Goal: Task Accomplishment & Management: Manage account settings

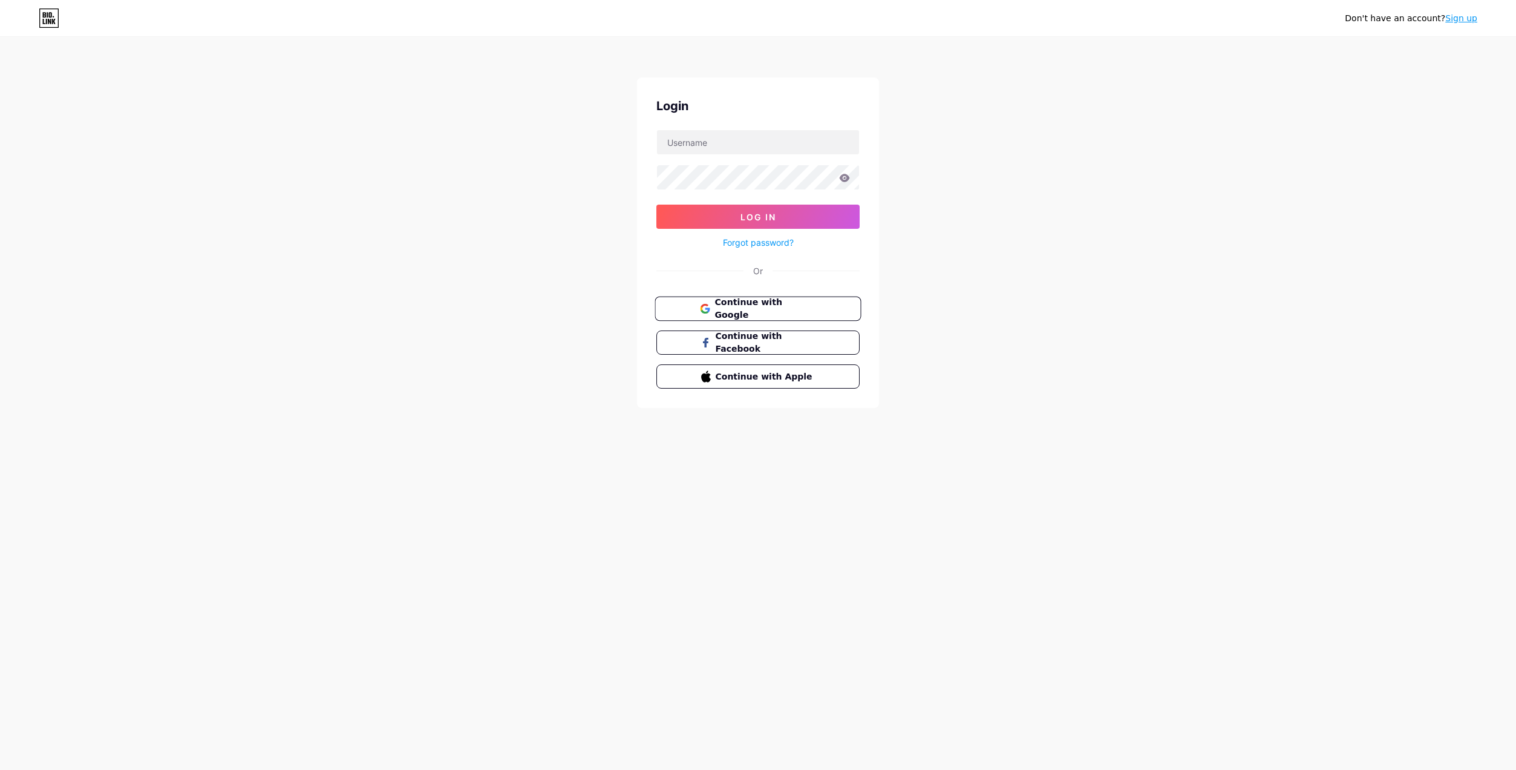
click at [797, 312] on span "Continue with Google" at bounding box center [764, 309] width 101 height 26
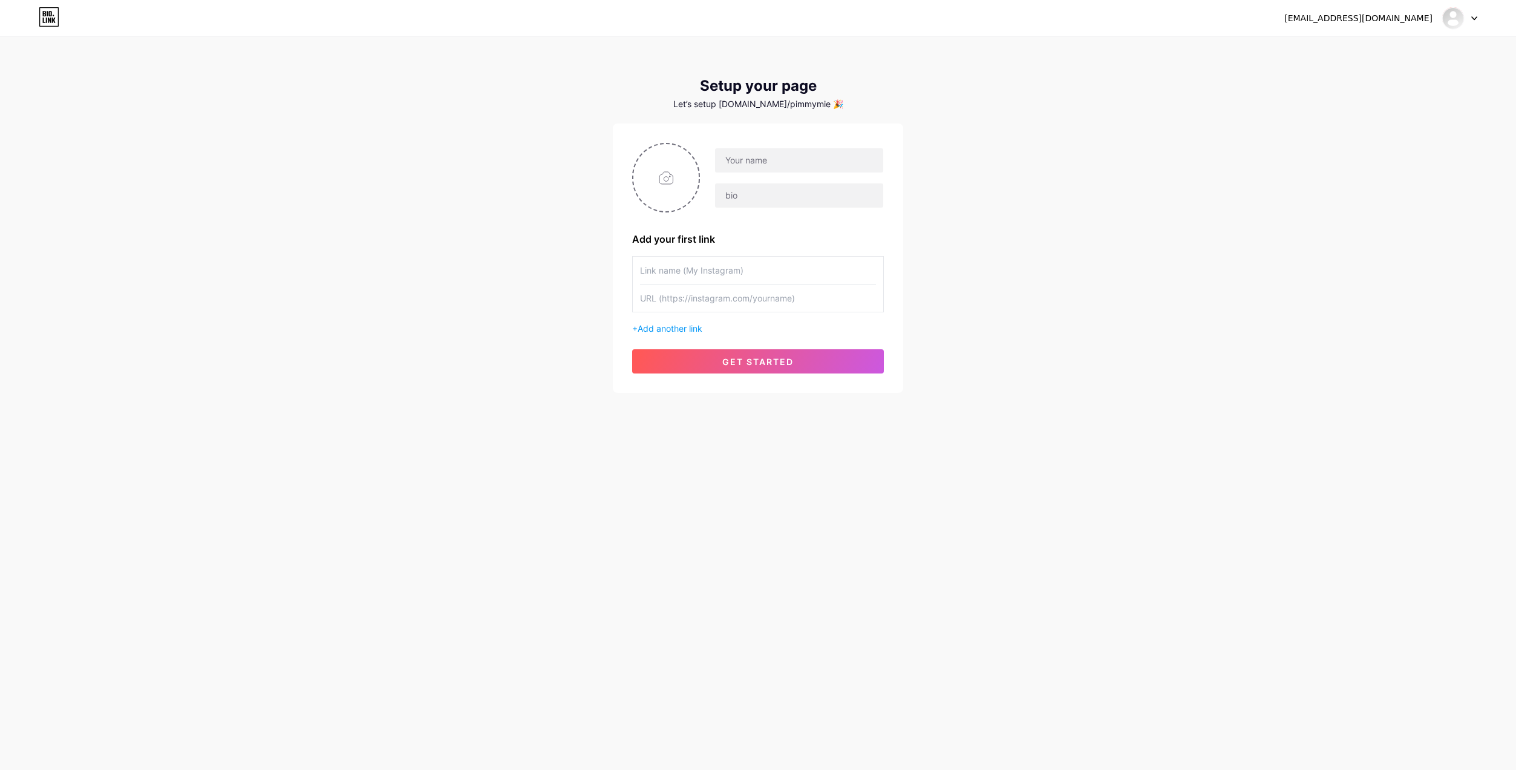
click at [1403, 22] on div "[EMAIL_ADDRESS][DOMAIN_NAME]" at bounding box center [1358, 18] width 148 height 13
click at [1461, 19] on img at bounding box center [1452, 17] width 19 height 19
click at [1474, 15] on div at bounding box center [1459, 18] width 35 height 22
click at [1476, 20] on icon at bounding box center [1474, 18] width 6 height 4
click at [1361, 87] on li "Logout" at bounding box center [1402, 82] width 150 height 33
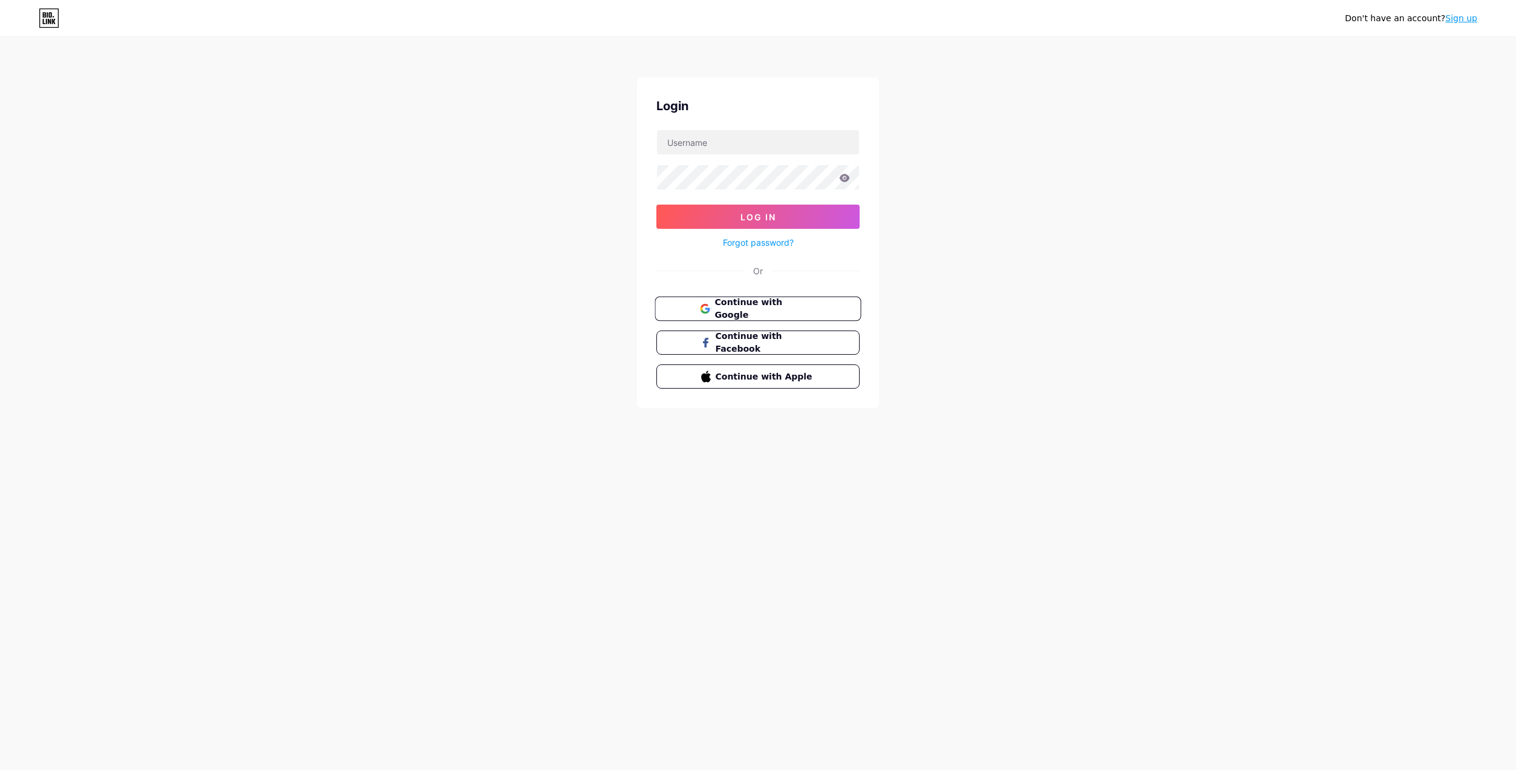
click at [728, 297] on button "Continue with Google" at bounding box center [758, 308] width 206 height 25
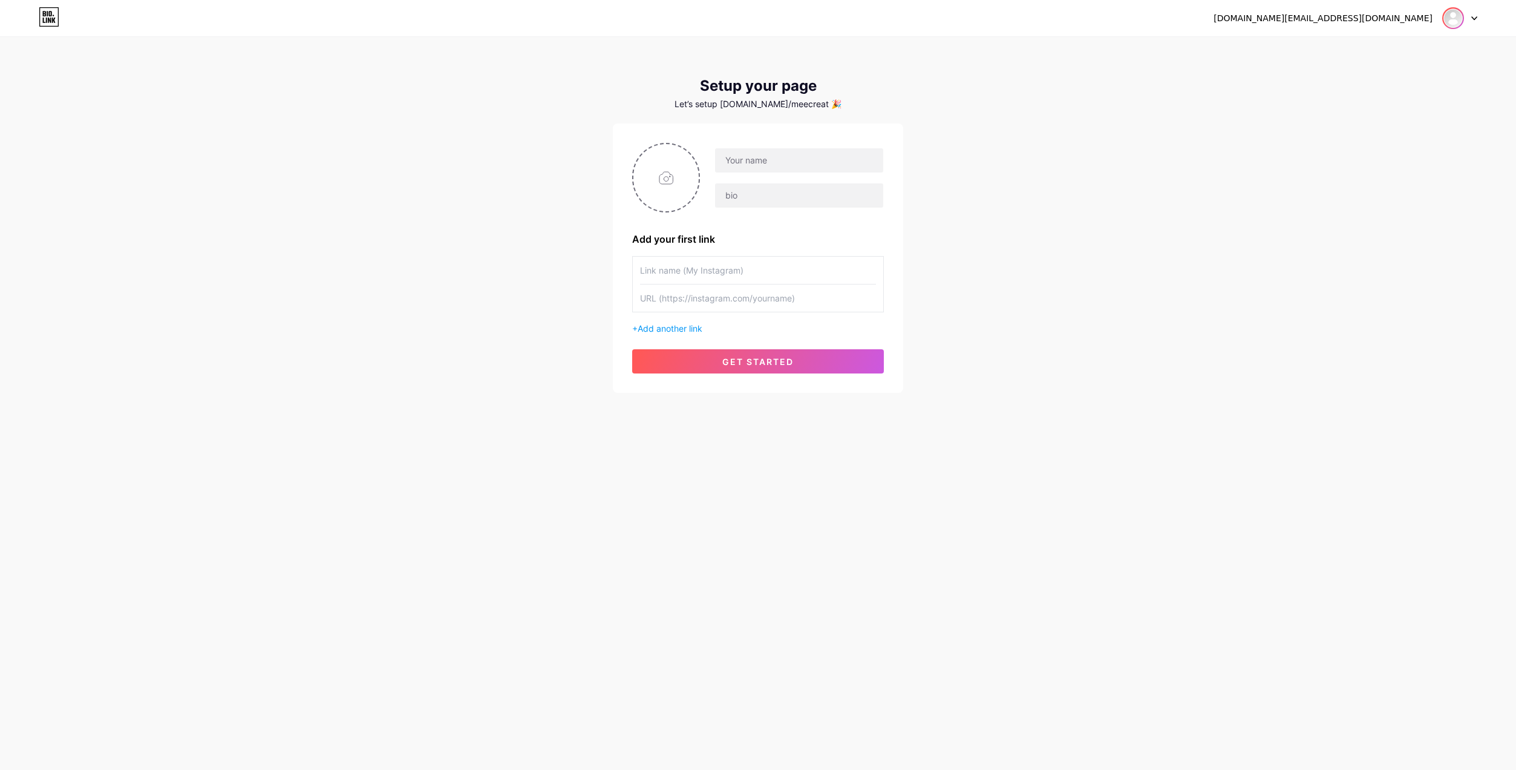
click at [1456, 19] on img at bounding box center [1452, 17] width 19 height 19
click at [1387, 80] on li "Logout" at bounding box center [1402, 82] width 150 height 33
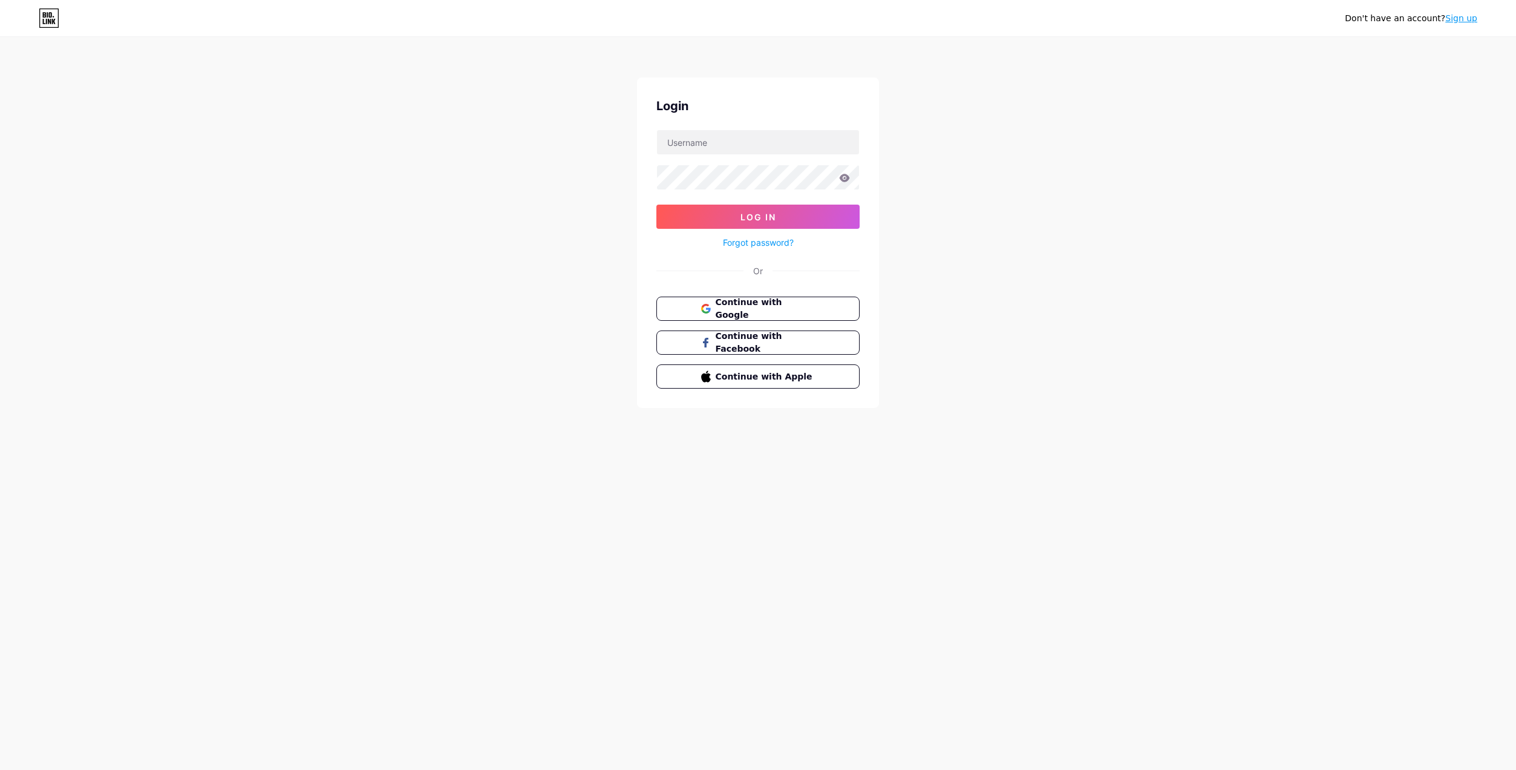
click at [1461, 20] on link "Sign up" at bounding box center [1461, 18] width 32 height 10
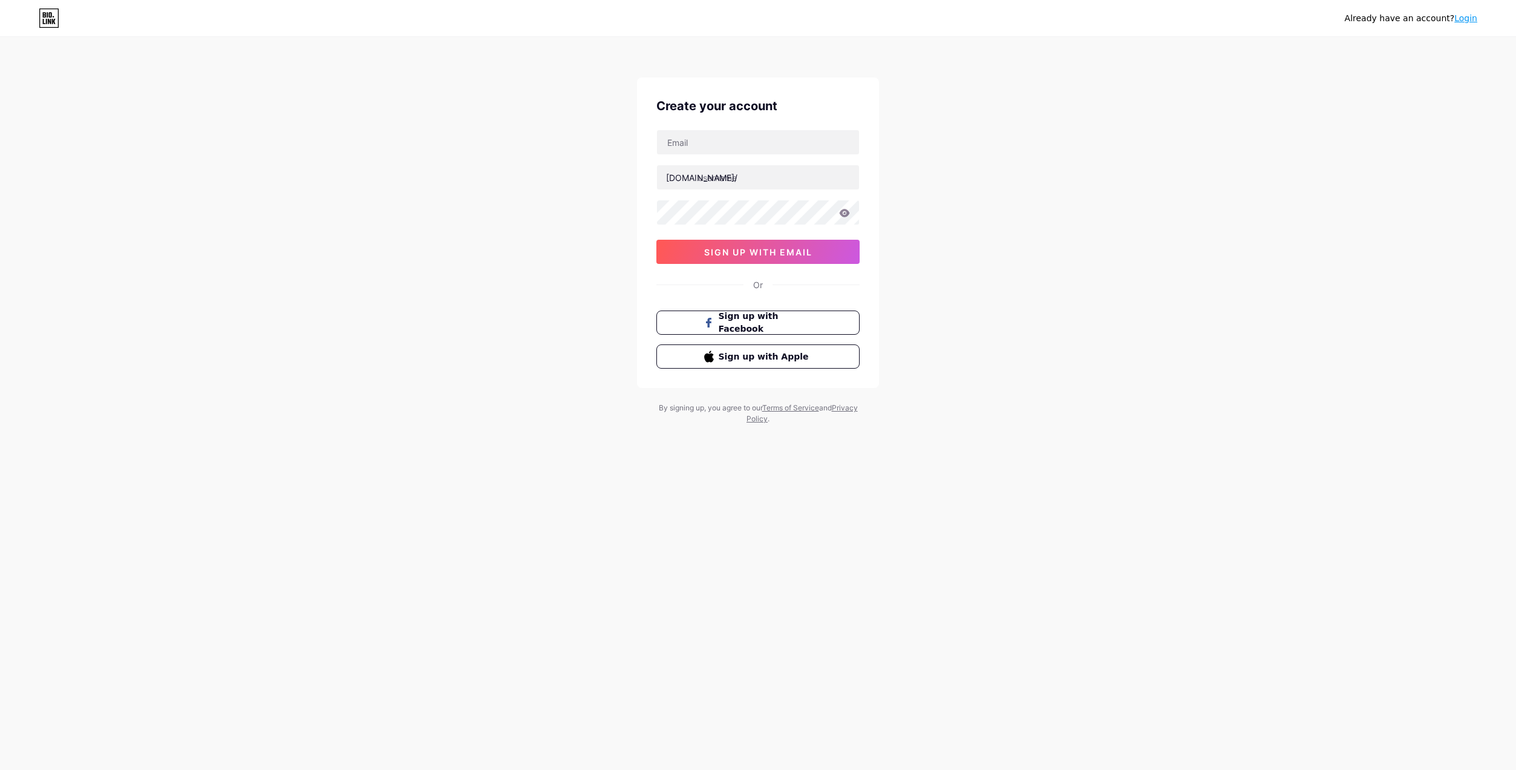
click at [1462, 15] on link "Login" at bounding box center [1465, 18] width 23 height 10
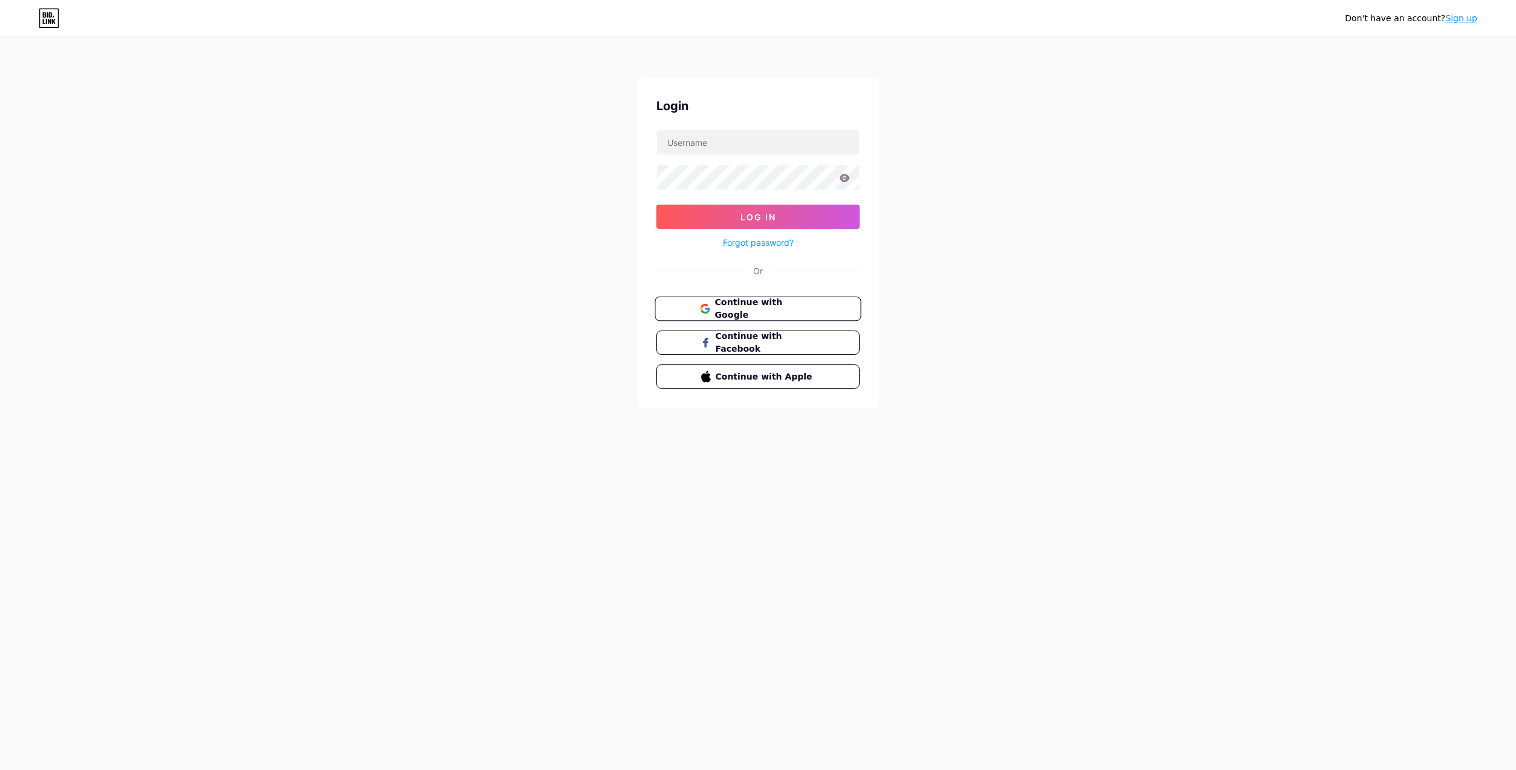
click at [764, 302] on span "Continue with Google" at bounding box center [764, 309] width 101 height 26
